Goal: Task Accomplishment & Management: Complete application form

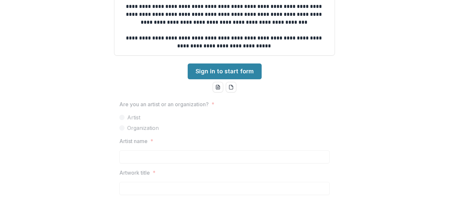
scroll to position [239, 0]
click at [122, 126] on span at bounding box center [121, 127] width 5 height 5
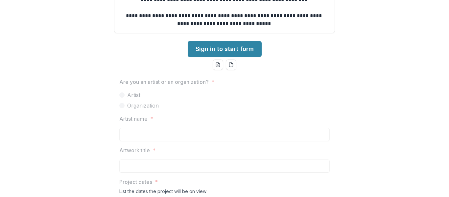
scroll to position [260, 0]
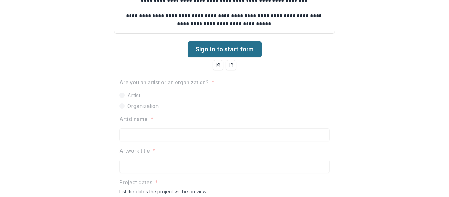
click at [229, 49] on link "Sign in to start form" at bounding box center [225, 49] width 74 height 16
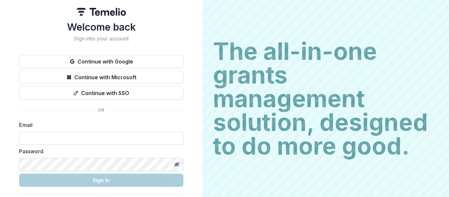
scroll to position [18, 0]
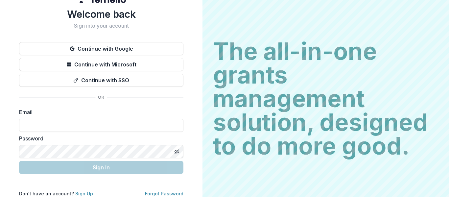
click at [79, 191] on link "Sign Up" at bounding box center [84, 194] width 18 height 6
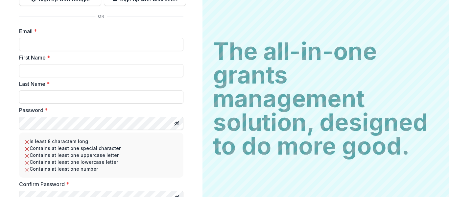
scroll to position [0, 0]
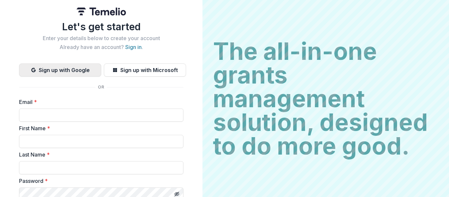
click at [90, 73] on button "Sign up with Google" at bounding box center [60, 69] width 82 height 13
click at [75, 69] on button "Sign up with Google" at bounding box center [60, 69] width 82 height 13
click at [68, 73] on button "Sign up with Google" at bounding box center [60, 69] width 82 height 13
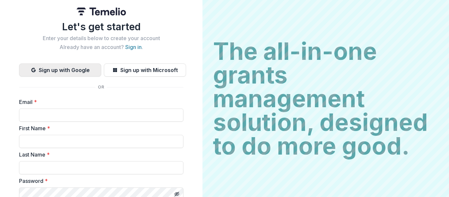
click at [68, 73] on button "Sign up with Google" at bounding box center [60, 69] width 82 height 13
click at [65, 63] on button "Sign up with Google" at bounding box center [60, 69] width 82 height 13
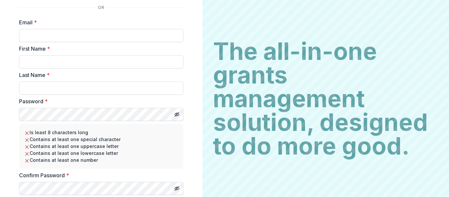
scroll to position [38, 0]
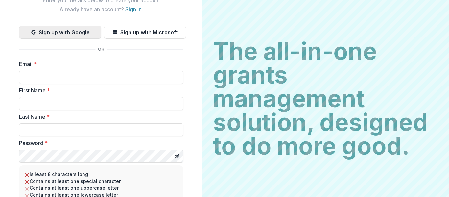
click at [77, 31] on button "Sign up with Google" at bounding box center [60, 32] width 82 height 13
click at [71, 81] on input "Email *" at bounding box center [101, 77] width 165 height 13
type input "**********"
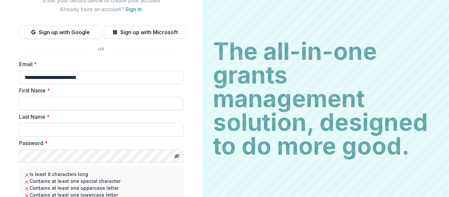
click at [82, 103] on input "First Name *" at bounding box center [101, 103] width 165 height 13
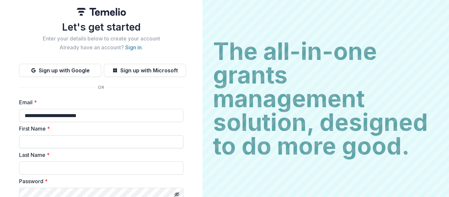
scroll to position [74, 0]
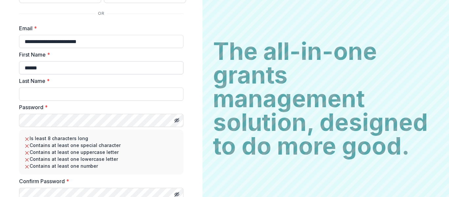
type input "*****"
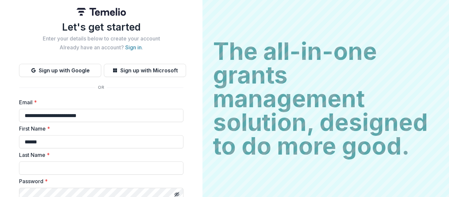
scroll to position [128, 0]
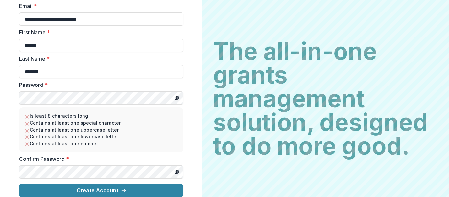
type input "*******"
click at [174, 95] on icon "Toggle password visibility" at bounding box center [176, 97] width 5 height 5
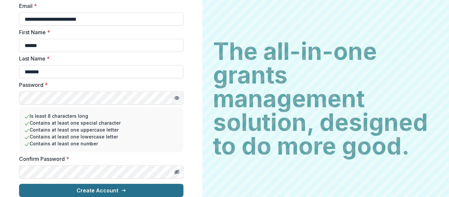
click at [116, 184] on button "Create Account" at bounding box center [101, 190] width 165 height 13
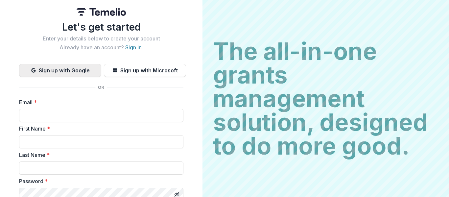
click at [81, 70] on button "Sign up with Google" at bounding box center [60, 70] width 82 height 13
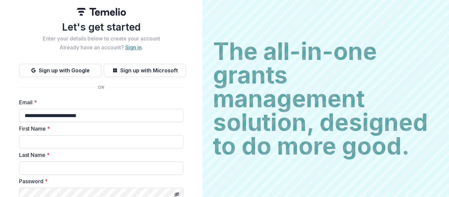
click at [130, 49] on link "Sign in" at bounding box center [133, 47] width 16 height 7
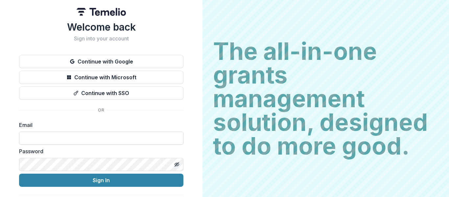
click at [111, 134] on input at bounding box center [101, 138] width 165 height 13
type input "**********"
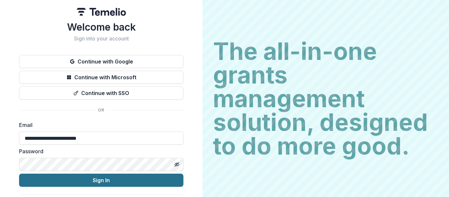
click at [100, 181] on button "Sign In" at bounding box center [101, 180] width 165 height 13
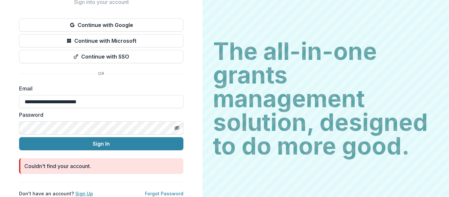
click at [81, 191] on link "Sign Up" at bounding box center [84, 194] width 18 height 6
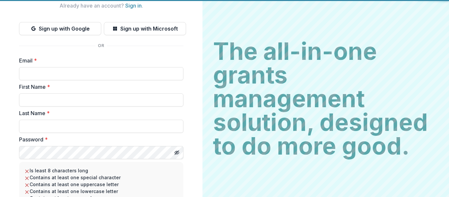
type input "**********"
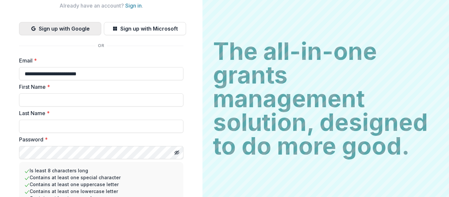
click at [68, 31] on button "Sign up with Google" at bounding box center [60, 28] width 82 height 13
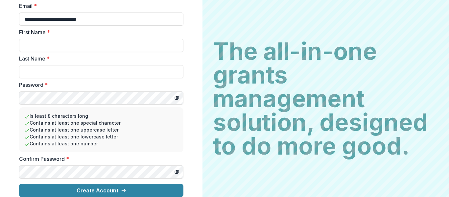
scroll to position [102, 0]
click at [67, 40] on input "First Name *" at bounding box center [101, 45] width 165 height 13
type input "*****"
type input "*******"
click at [175, 97] on icon "Toggle password visibility" at bounding box center [176, 98] width 3 height 3
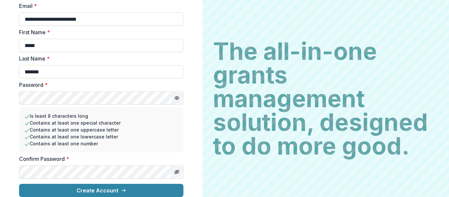
click at [175, 169] on icon "Toggle password visibility" at bounding box center [176, 171] width 5 height 5
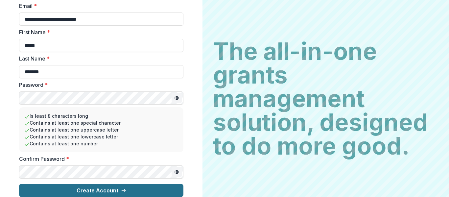
click at [142, 184] on button "Create Account" at bounding box center [101, 190] width 165 height 13
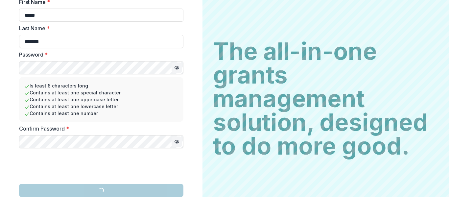
scroll to position [148, 0]
